Goal: Task Accomplishment & Management: Use online tool/utility

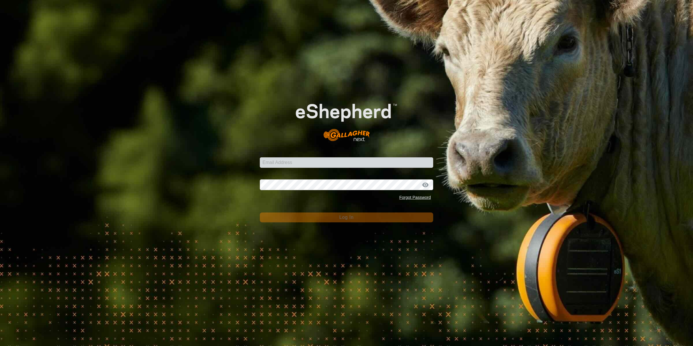
type input "[PERSON_NAME][EMAIL_ADDRESS][DOMAIN_NAME]"
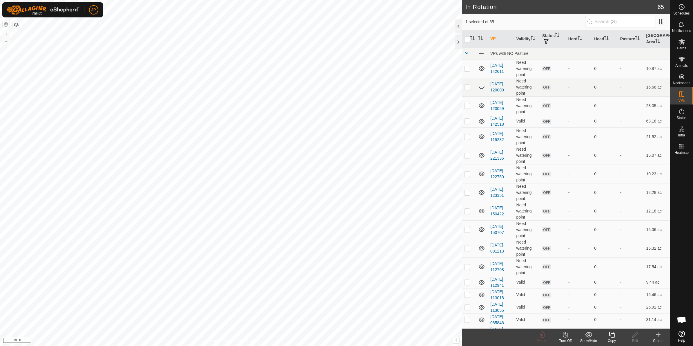
click at [612, 338] on div "Copy" at bounding box center [611, 340] width 23 height 5
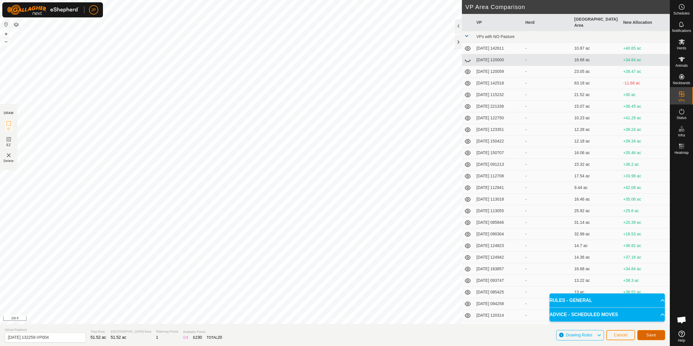
click at [650, 334] on span "Save" at bounding box center [652, 334] width 10 height 5
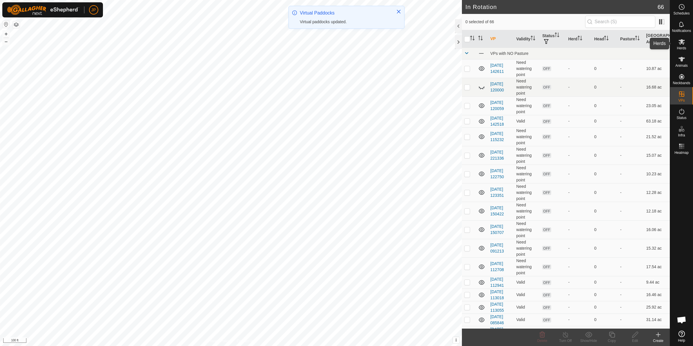
click at [685, 44] on icon at bounding box center [681, 41] width 7 height 7
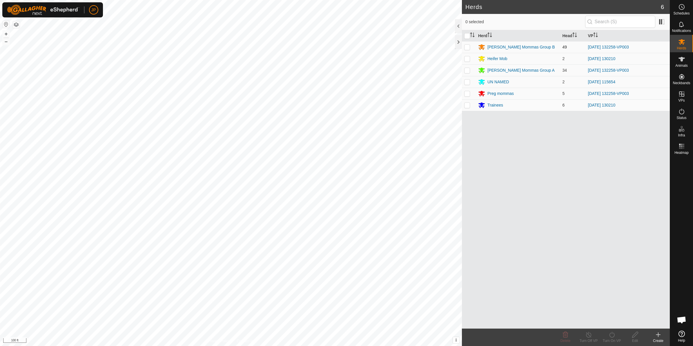
click at [465, 46] on p-checkbox at bounding box center [467, 47] width 6 height 5
checkbox input "true"
click at [467, 70] on p-checkbox at bounding box center [467, 70] width 6 height 5
checkbox input "true"
click at [466, 92] on p-checkbox at bounding box center [467, 93] width 6 height 5
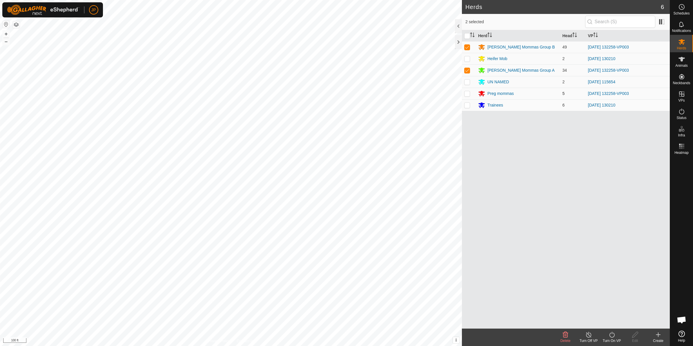
checkbox input "true"
click at [612, 337] on icon at bounding box center [612, 334] width 7 height 7
click at [613, 317] on link "Now" at bounding box center [629, 322] width 57 height 12
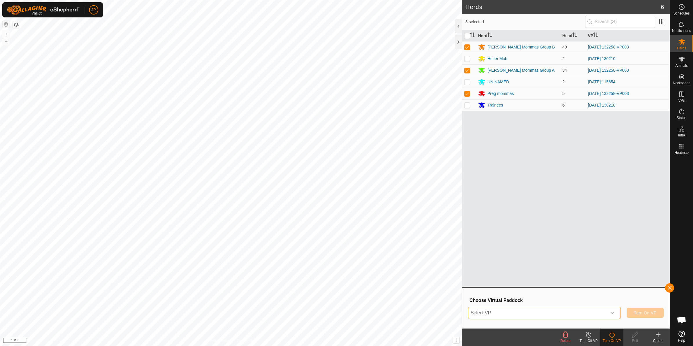
click at [542, 308] on span "Select VP" at bounding box center [537, 313] width 138 height 12
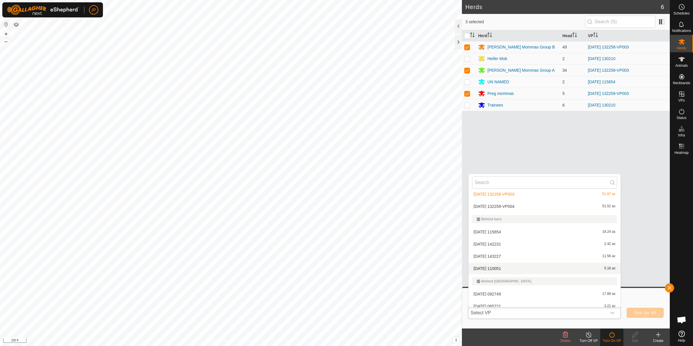
scroll to position [405, 0]
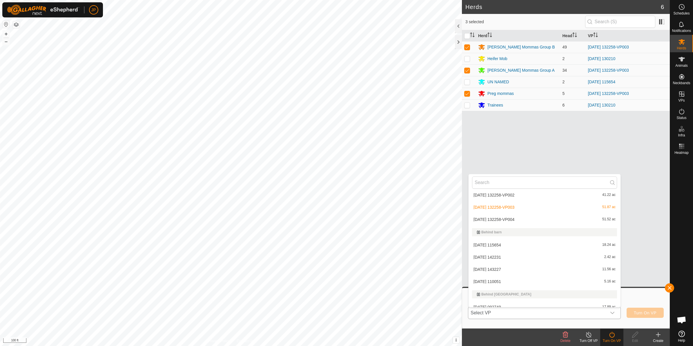
click at [515, 218] on li "[DATE] 132258-VP004 51.52 ac" at bounding box center [545, 219] width 152 height 12
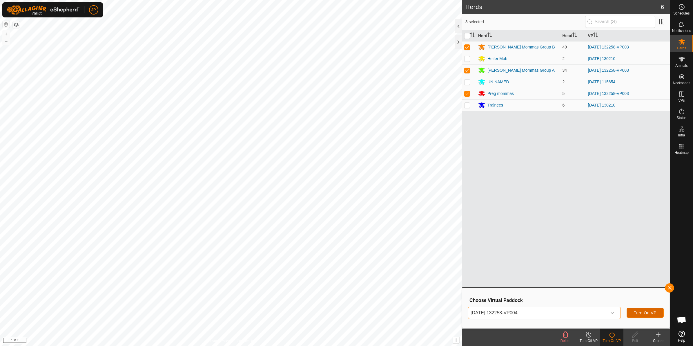
click at [654, 311] on span "Turn On VP" at bounding box center [645, 312] width 23 height 5
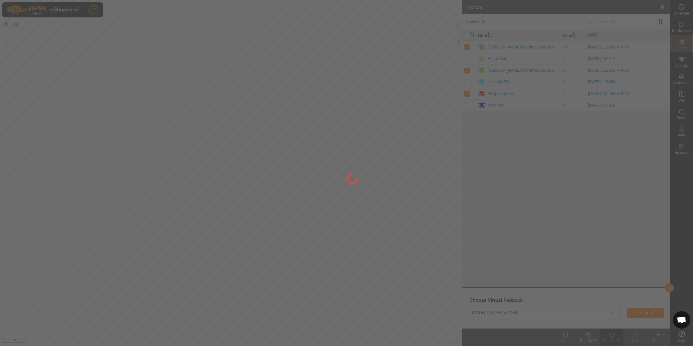
drag, startPoint x: 323, startPoint y: 125, endPoint x: 292, endPoint y: 234, distance: 113.8
click at [292, 234] on div at bounding box center [346, 173] width 693 height 346
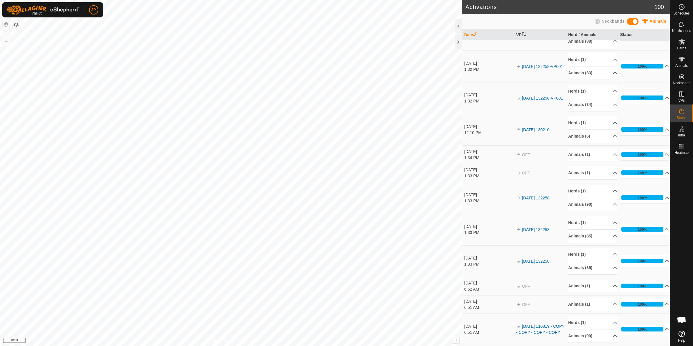
scroll to position [145, 0]
